Goal: Task Accomplishment & Management: Use online tool/utility

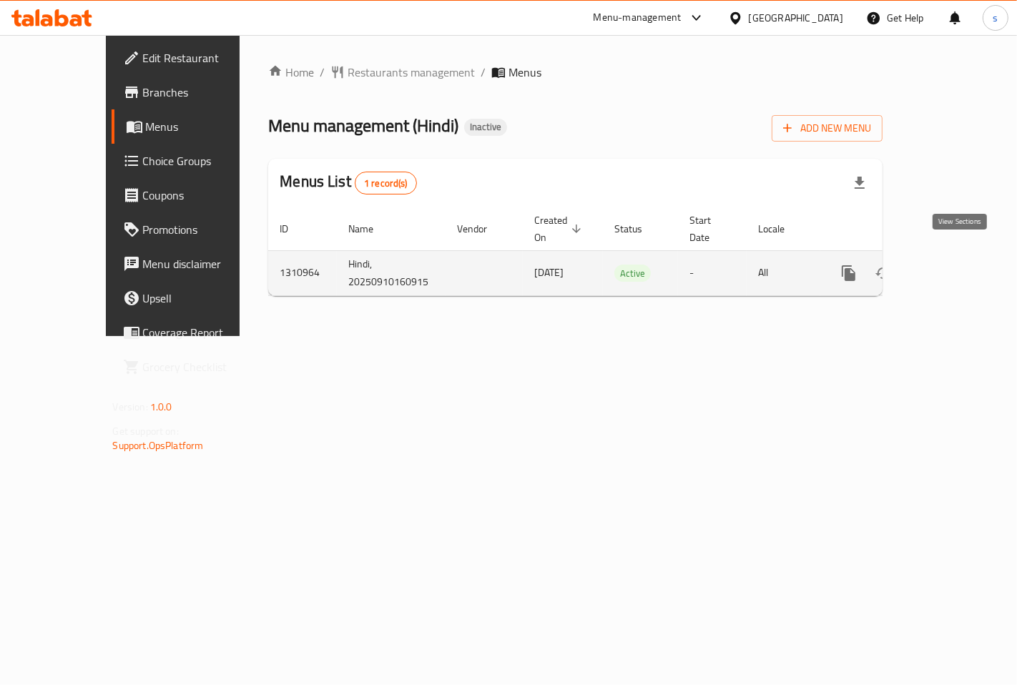
click at [961, 265] on icon "enhanced table" at bounding box center [951, 273] width 17 height 17
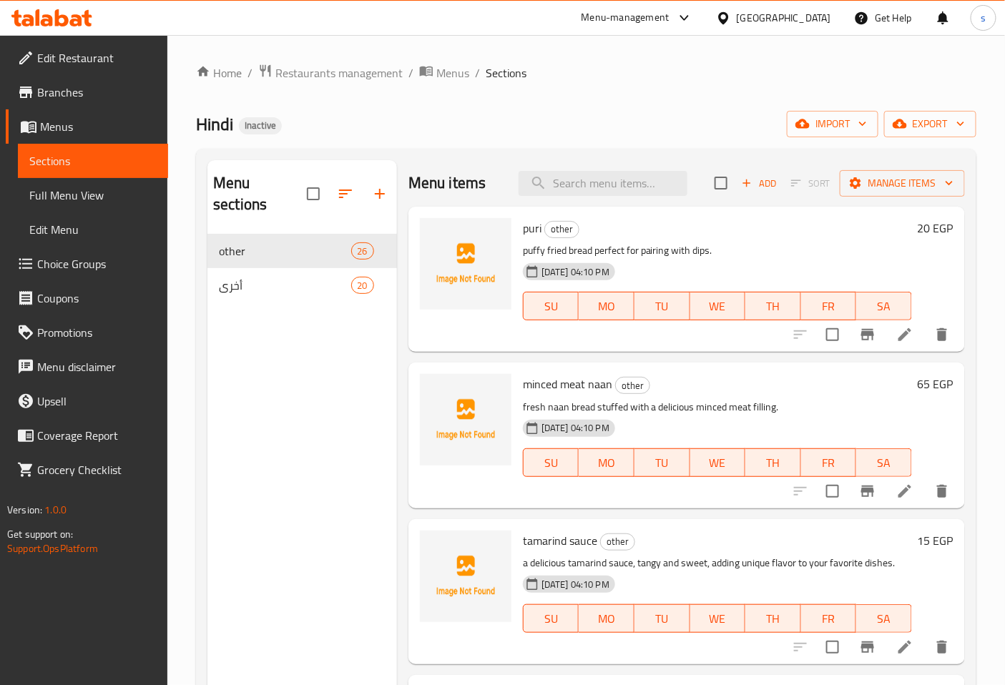
click at [86, 192] on span "Full Menu View" at bounding box center [92, 195] width 127 height 17
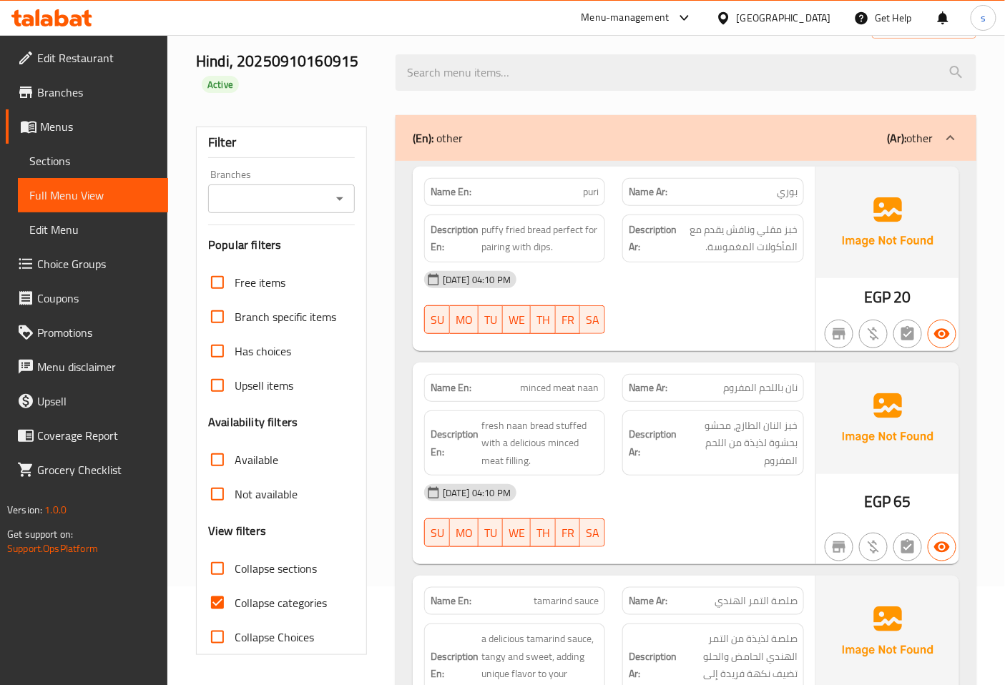
scroll to position [238, 0]
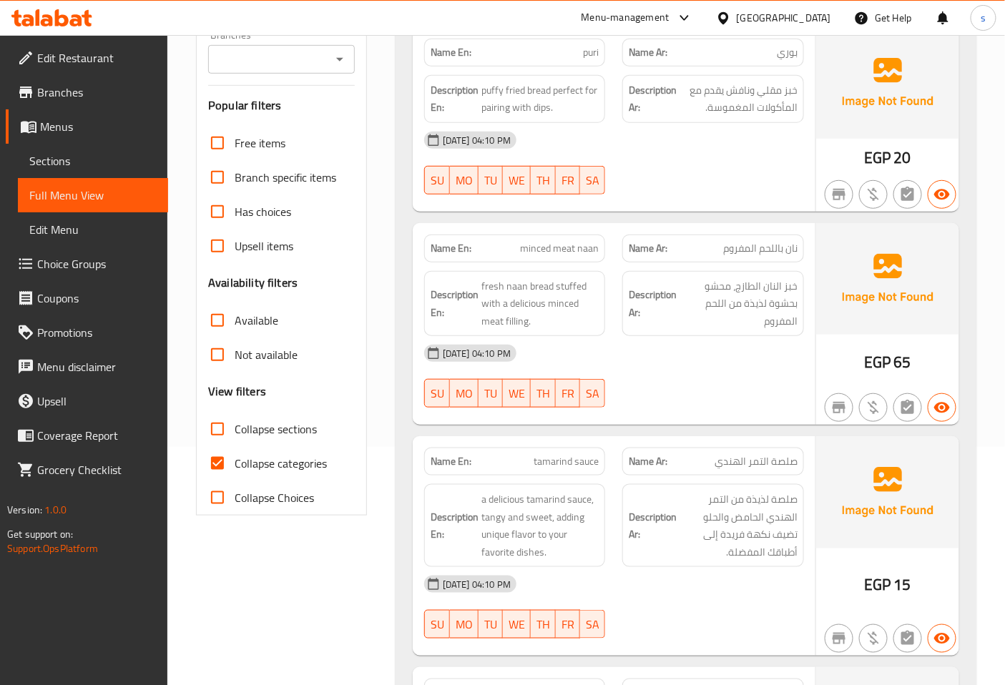
click at [267, 458] on span "Collapse categories" at bounding box center [281, 463] width 92 height 17
click at [235, 458] on input "Collapse categories" at bounding box center [217, 463] width 34 height 34
checkbox input "false"
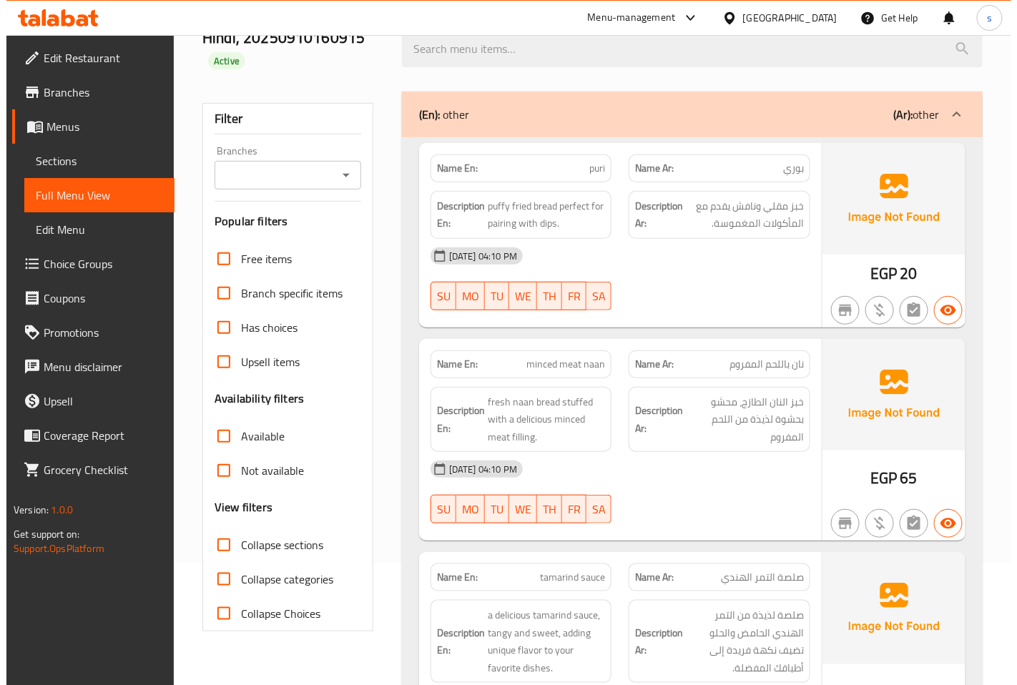
scroll to position [0, 0]
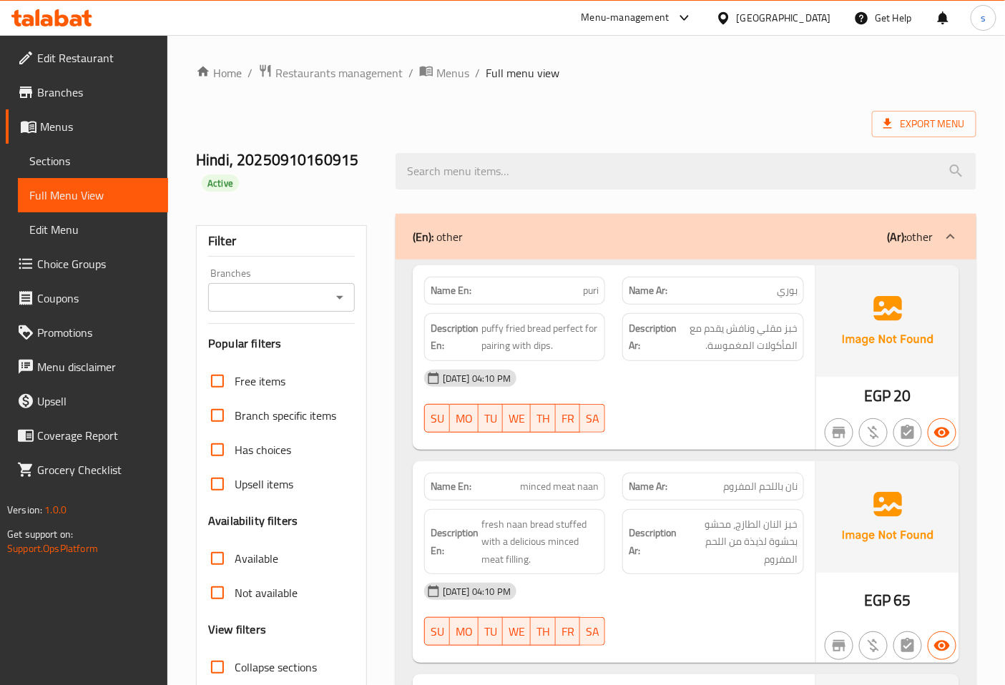
click at [46, 132] on span "Menus" at bounding box center [98, 126] width 117 height 17
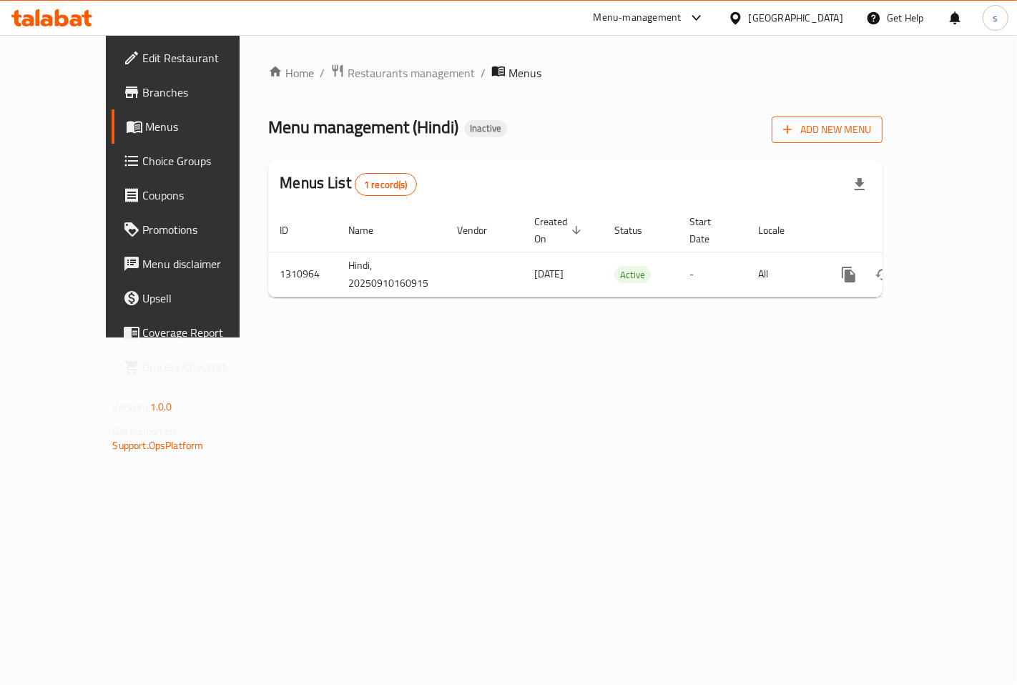
click at [871, 134] on span "Add New Menu" at bounding box center [827, 130] width 88 height 18
